Goal: Navigation & Orientation: Find specific page/section

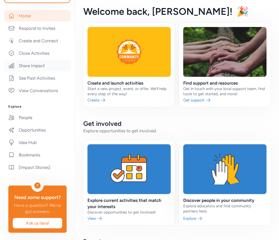
scroll to position [98, 0]
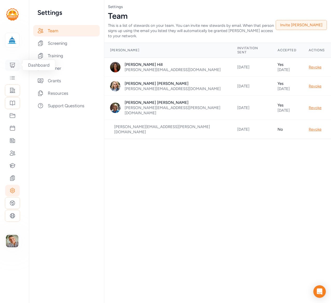
click at [12, 67] on icon at bounding box center [12, 65] width 5 height 5
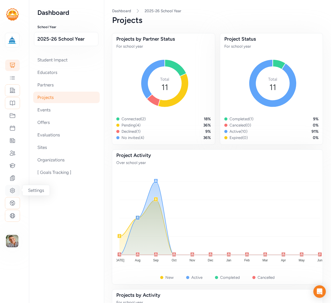
click at [12, 189] on icon at bounding box center [12, 190] width 6 height 6
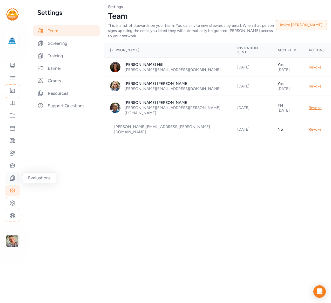
click at [13, 178] on icon at bounding box center [12, 178] width 6 height 6
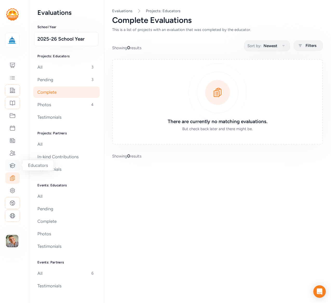
click at [12, 166] on icon at bounding box center [12, 165] width 6 height 6
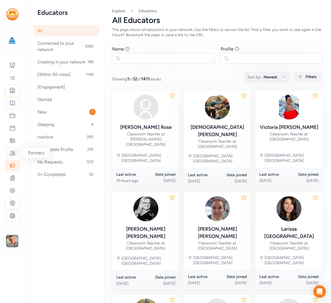
click at [12, 154] on icon at bounding box center [12, 153] width 6 height 6
